Goal: Information Seeking & Learning: Learn about a topic

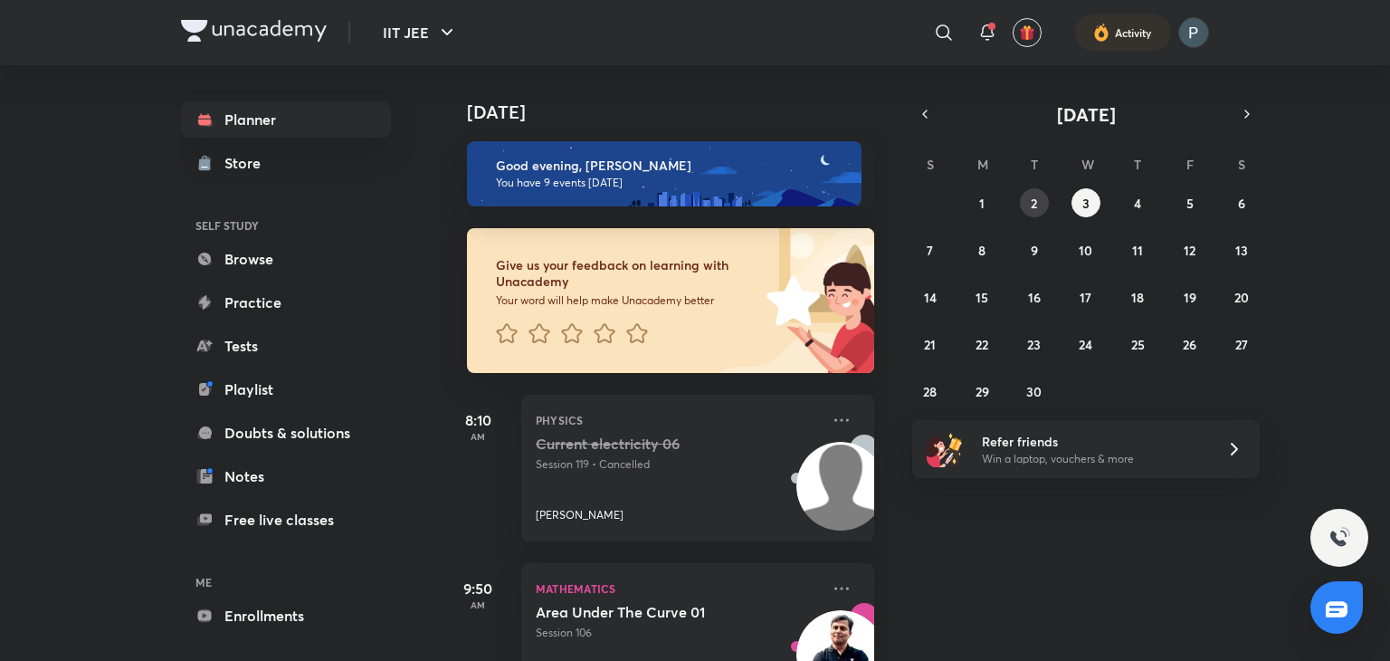
click at [1034, 198] on abbr "2" at bounding box center [1034, 203] width 6 height 17
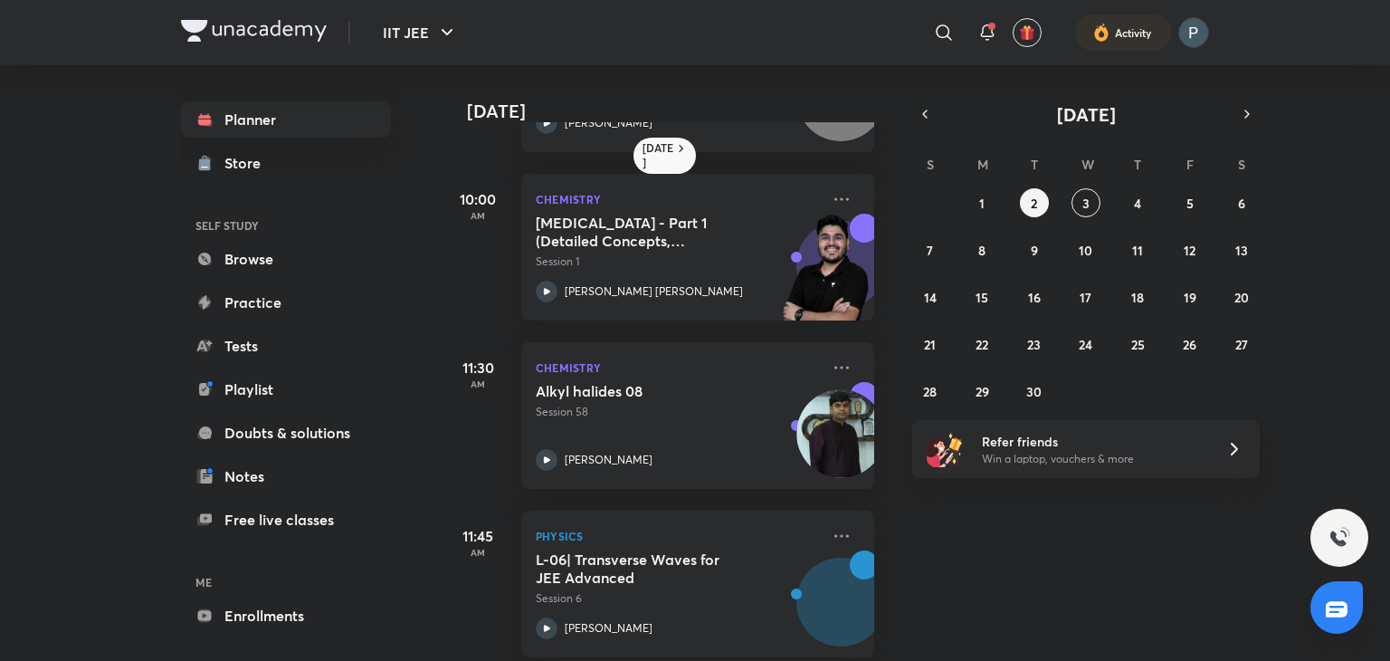
scroll to position [308, 0]
click at [539, 269] on p "Session 1" at bounding box center [678, 261] width 284 height 16
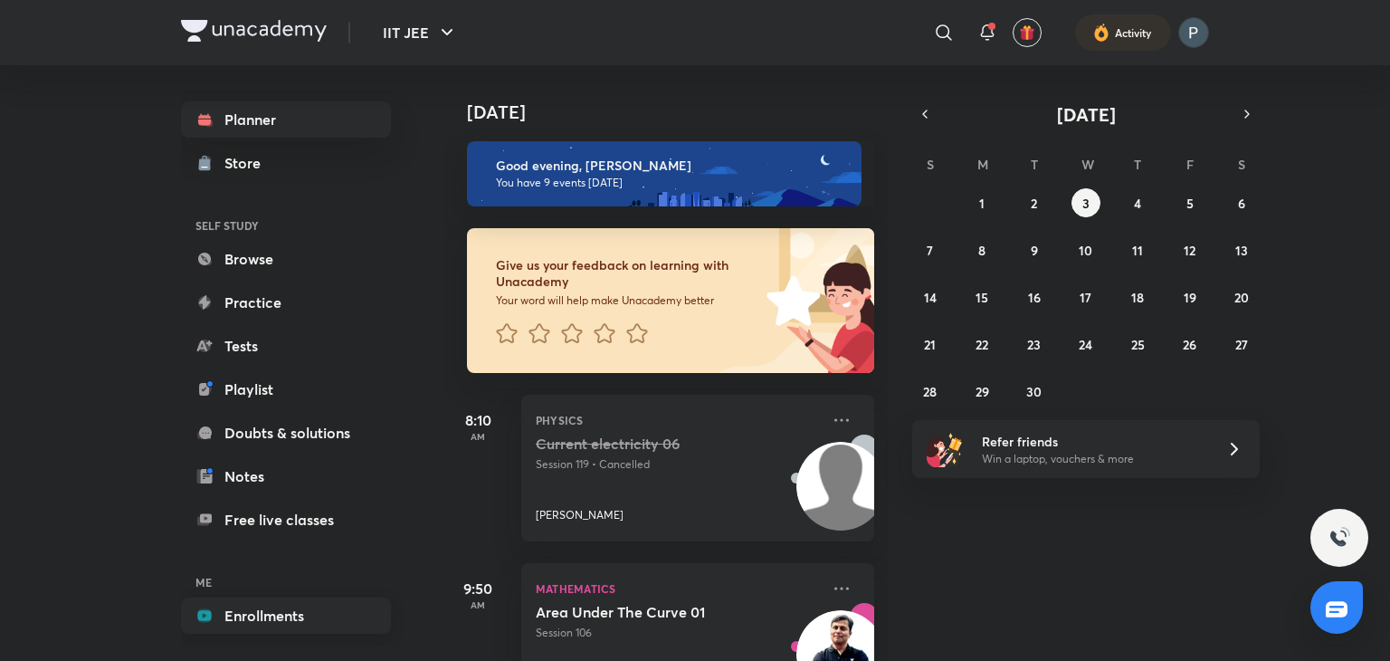
click at [281, 613] on link "Enrollments" at bounding box center [286, 615] width 210 height 36
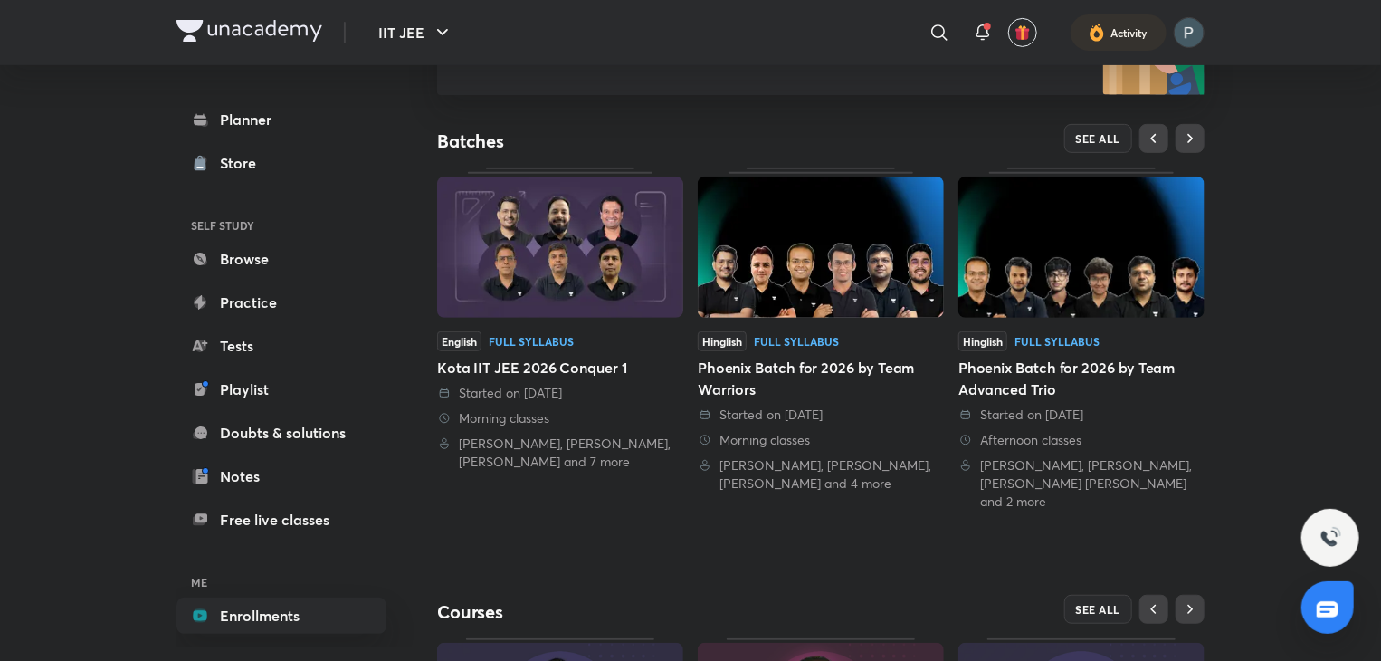
scroll to position [311, 0]
click at [1086, 133] on span "SEE ALL" at bounding box center [1098, 138] width 45 height 13
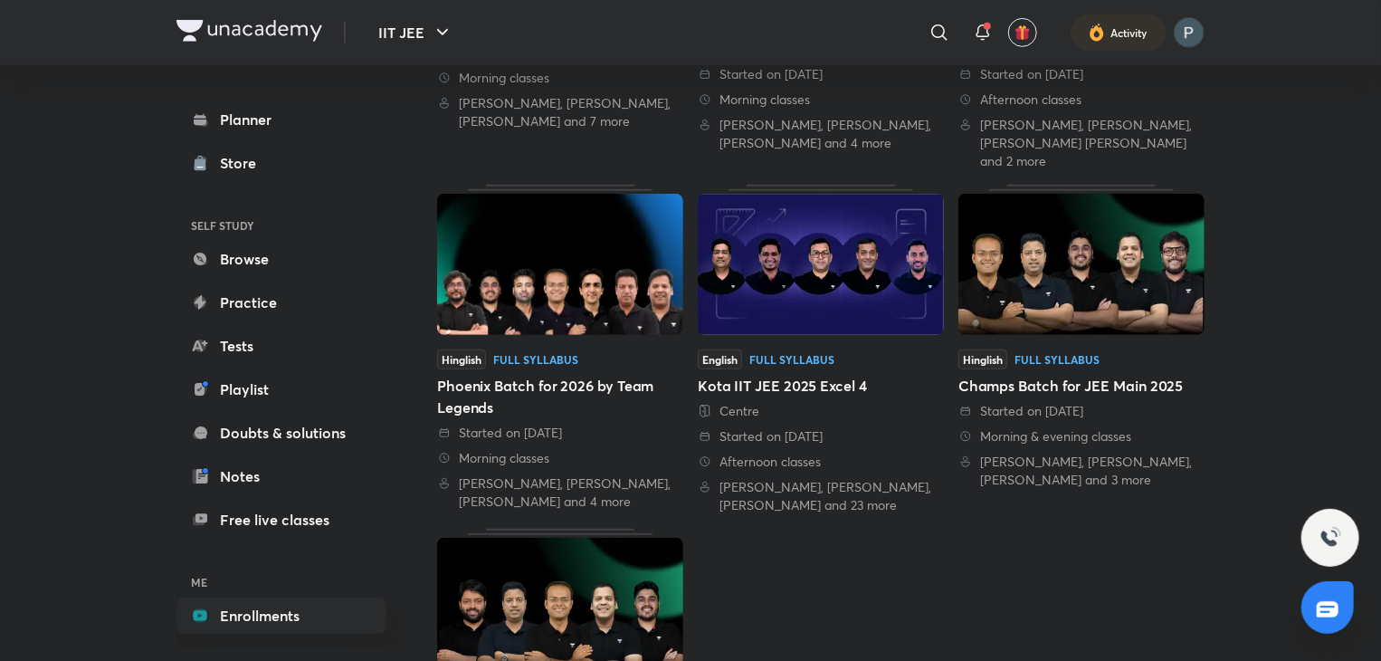
scroll to position [427, 0]
click at [545, 211] on img at bounding box center [560, 265] width 246 height 141
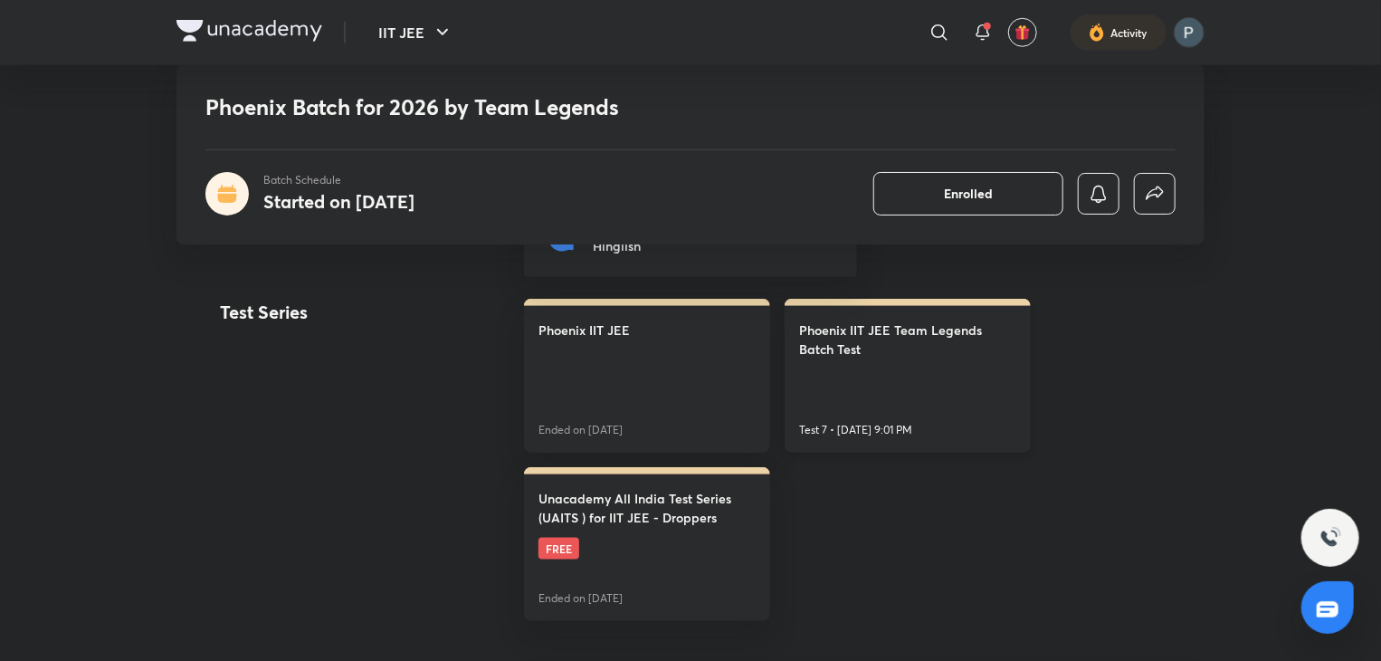
scroll to position [787, 0]
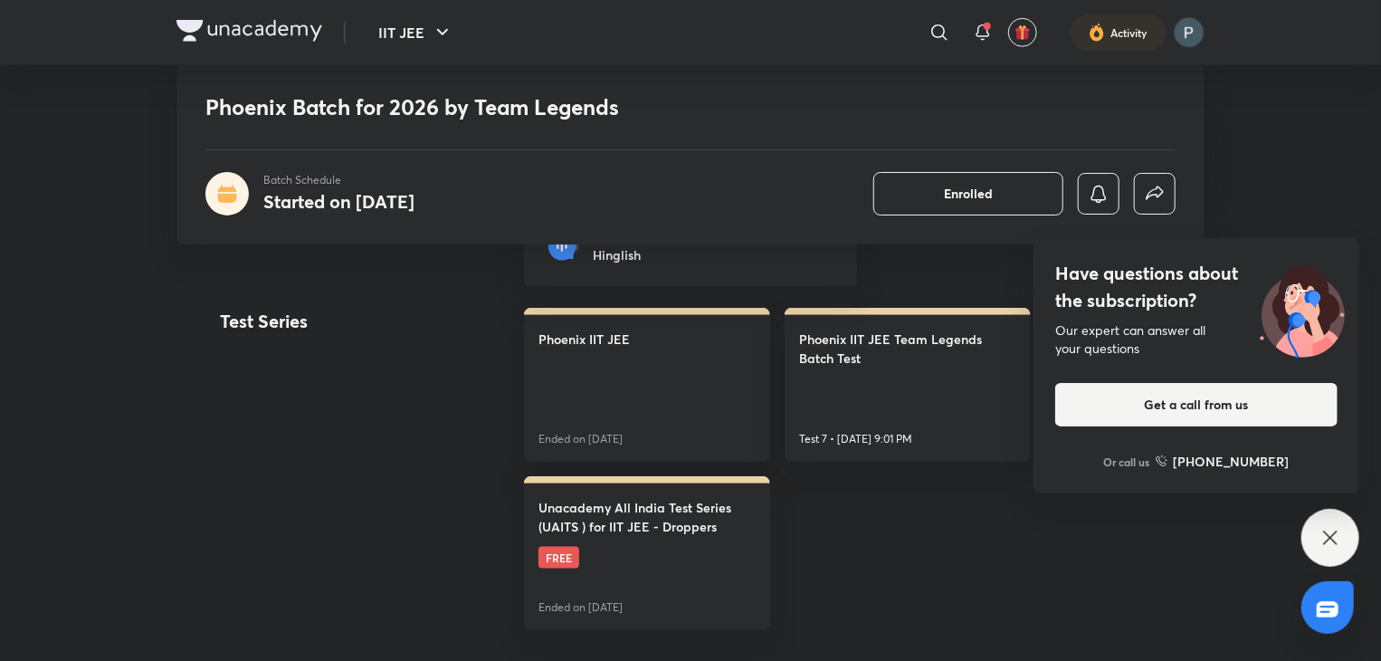
click at [1325, 537] on icon at bounding box center [1331, 538] width 22 height 22
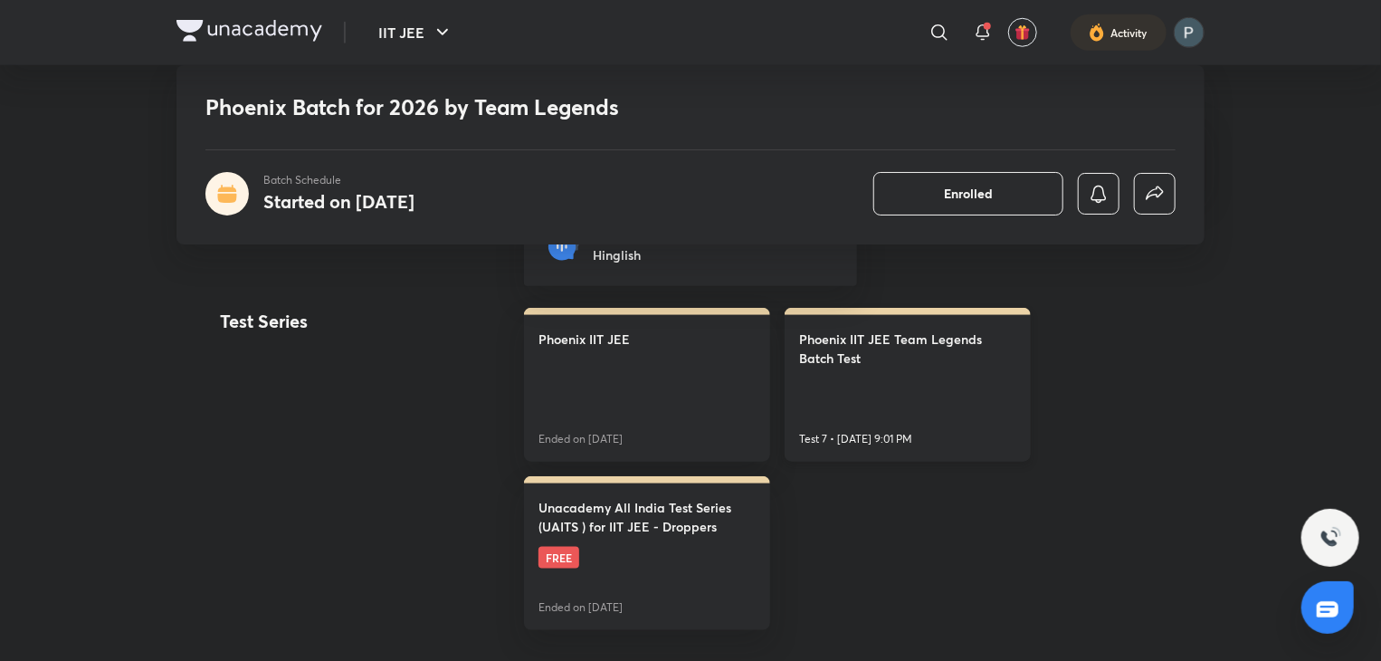
click at [880, 408] on link "Phoenix IIT JEE Team Legends Batch Test Test 7 • Sep 14, 9:01 PM" at bounding box center [908, 385] width 246 height 154
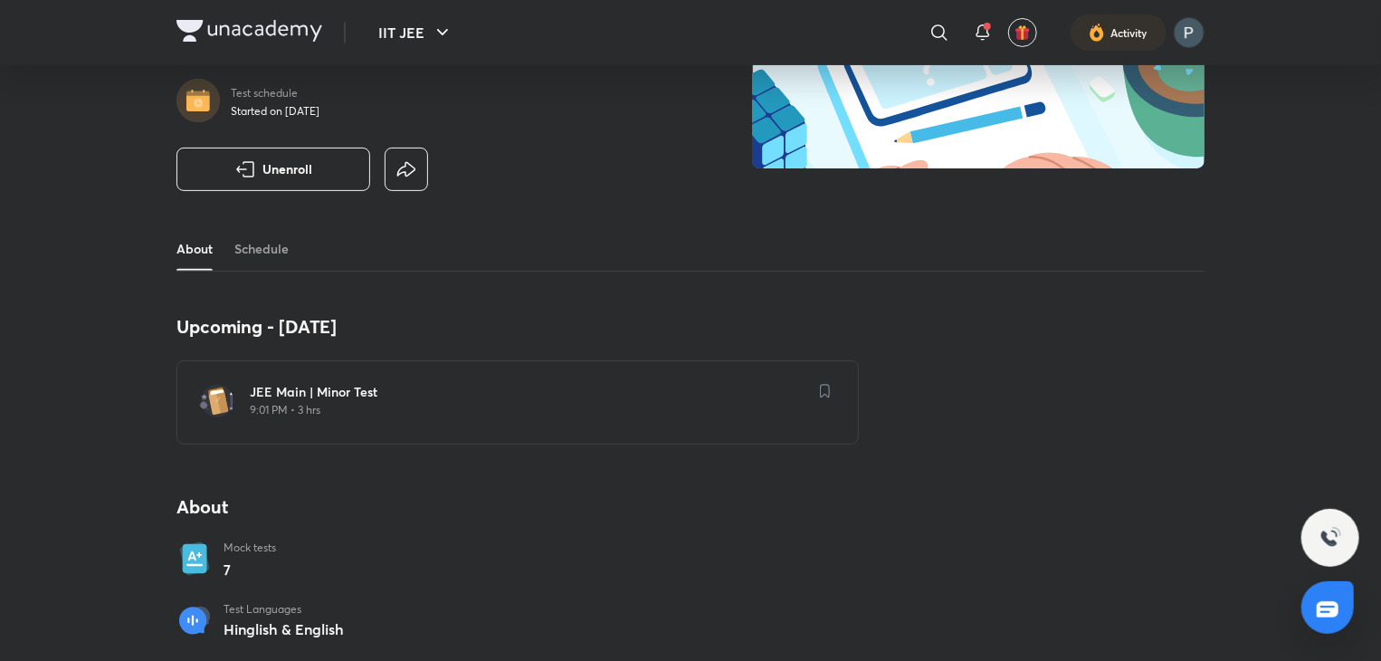
scroll to position [206, 0]
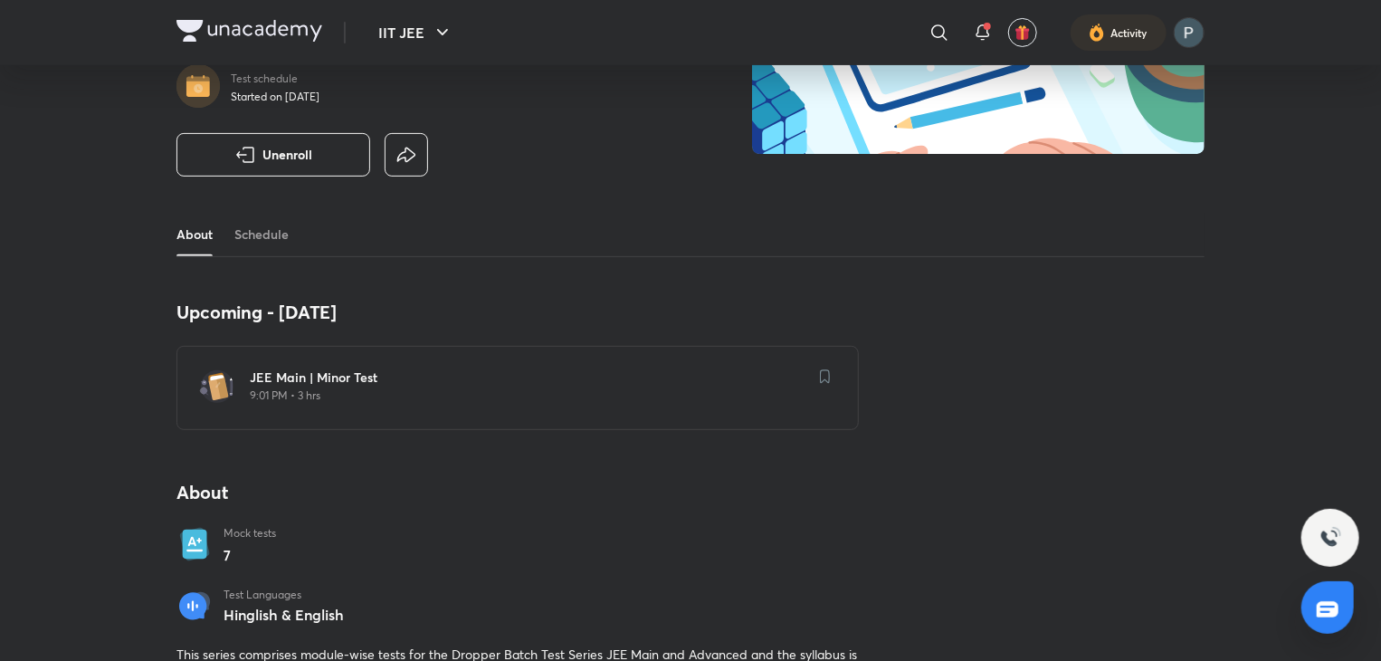
click at [649, 399] on p "9:01 PM • 3 hrs" at bounding box center [529, 395] width 558 height 14
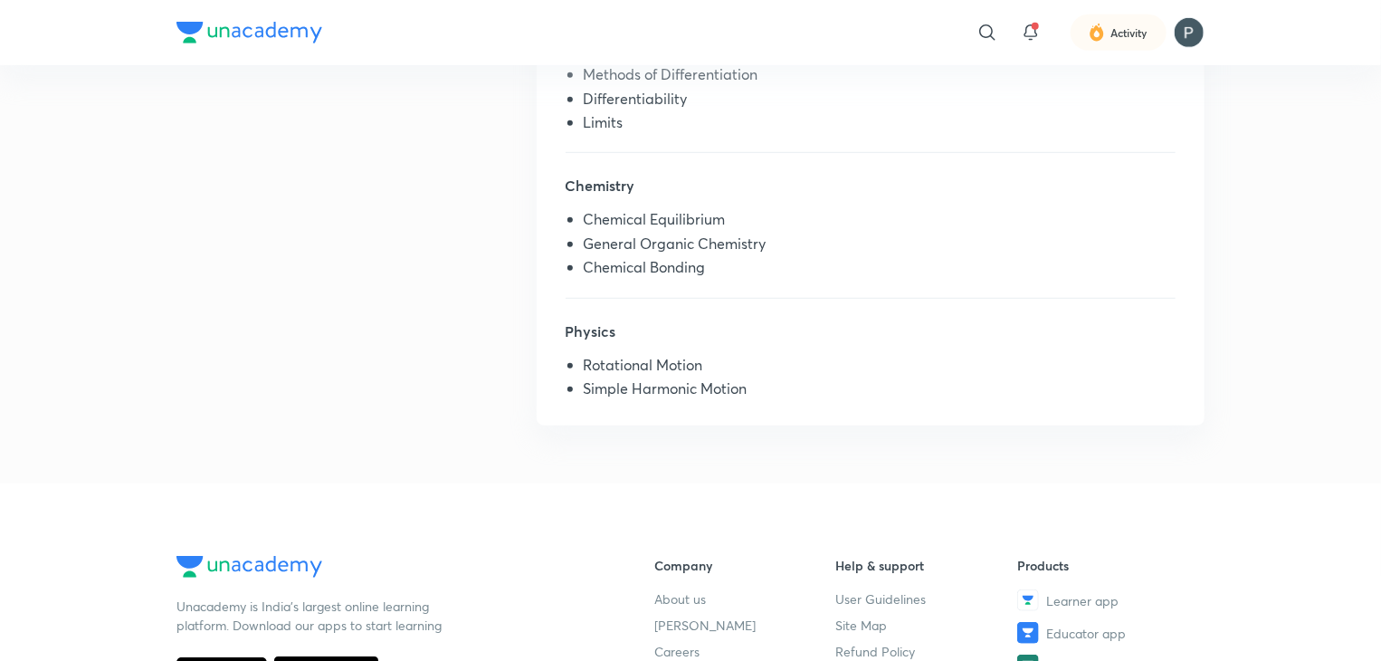
scroll to position [376, 0]
